Goal: Transaction & Acquisition: Purchase product/service

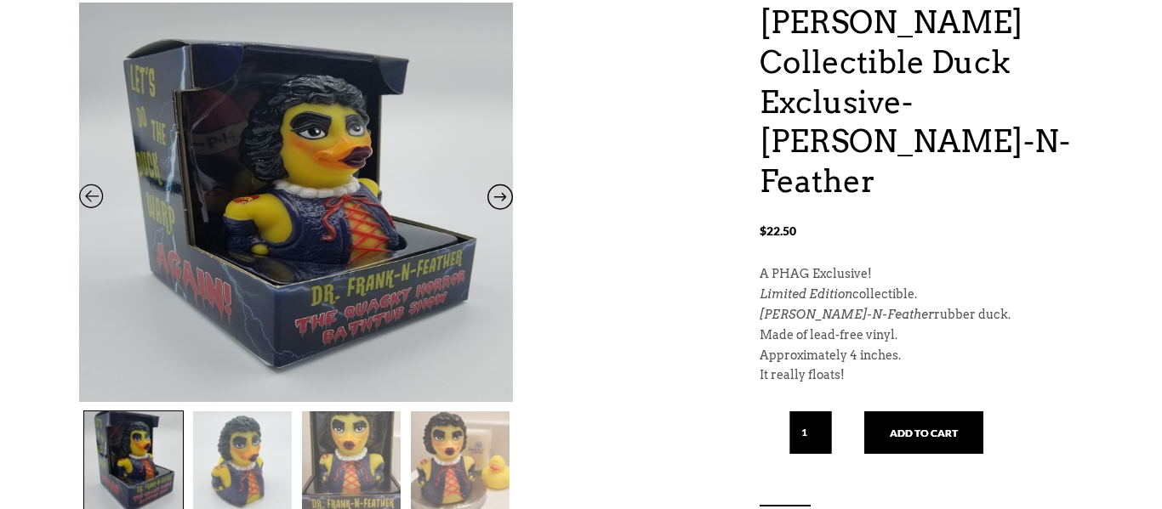
scroll to position [215, 0]
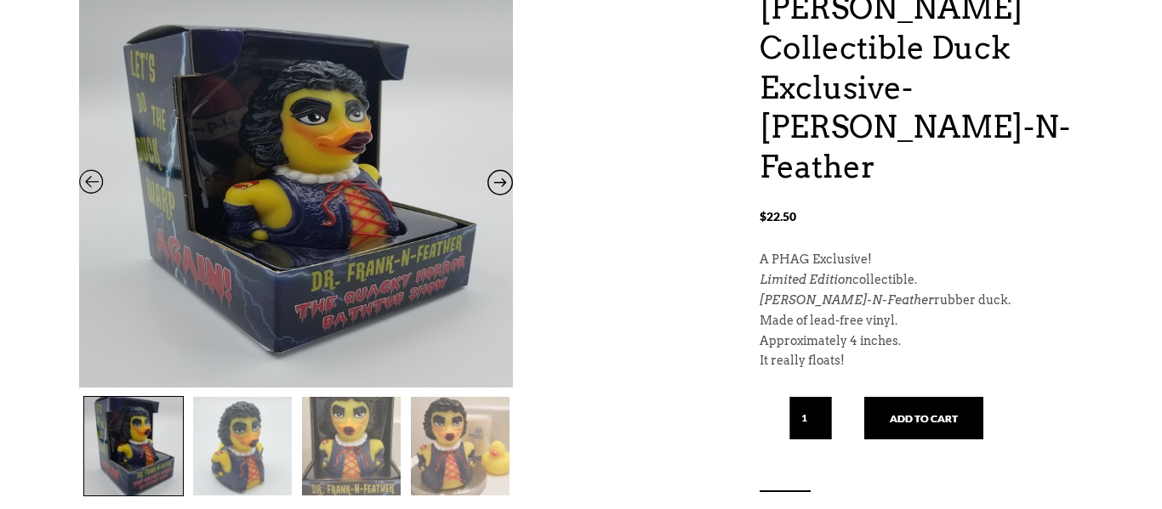
click at [338, 441] on img at bounding box center [351, 446] width 99 height 99
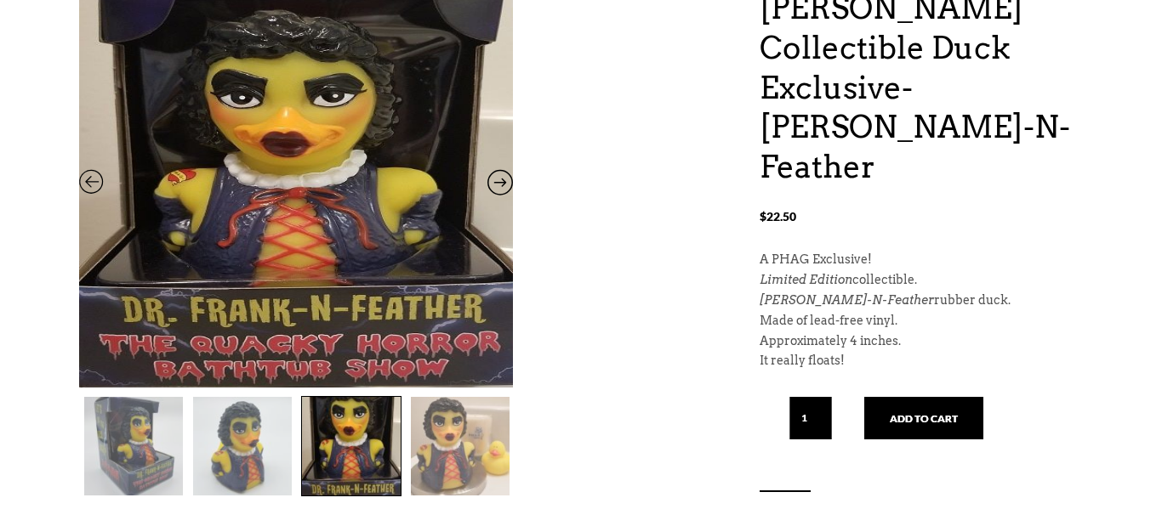
click at [469, 452] on img at bounding box center [460, 446] width 99 height 99
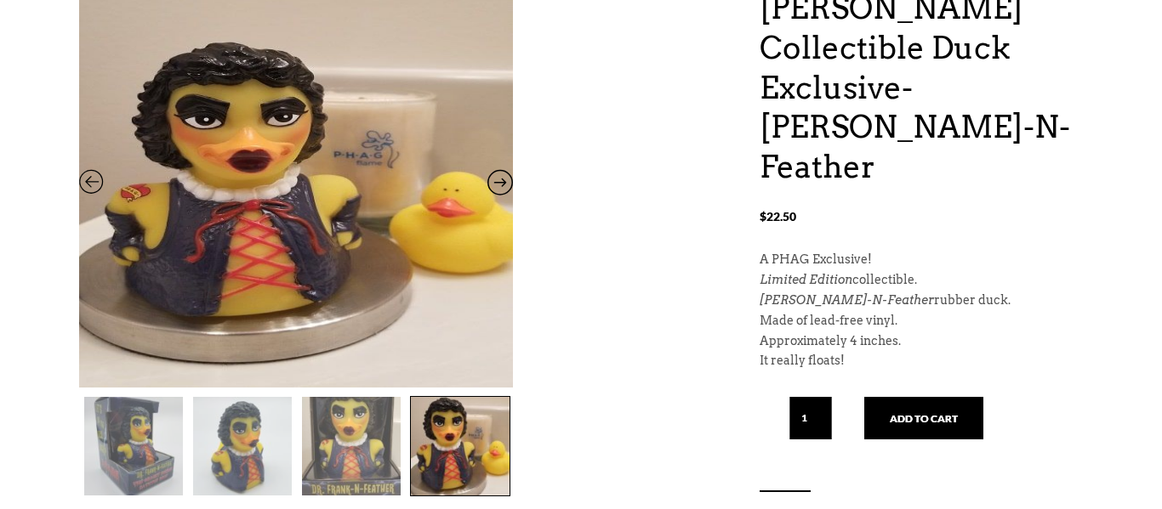
click at [141, 436] on img at bounding box center [133, 446] width 99 height 99
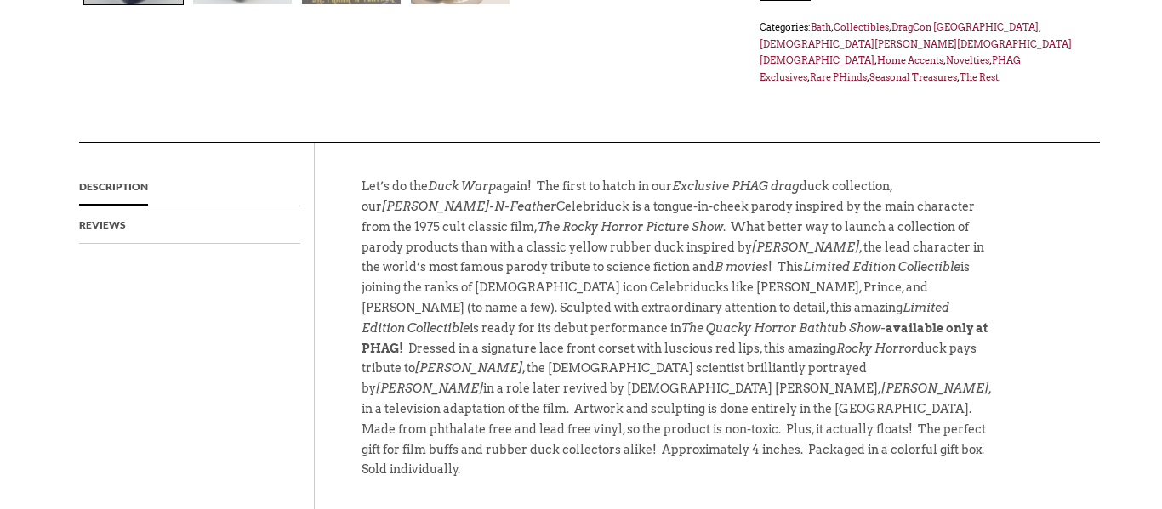
scroll to position [713, 0]
